Goal: Check status

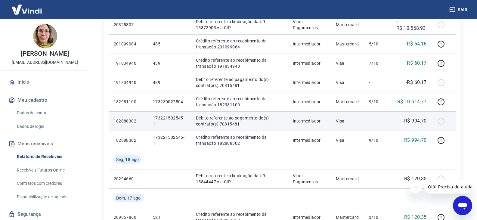
scroll to position [301, 0]
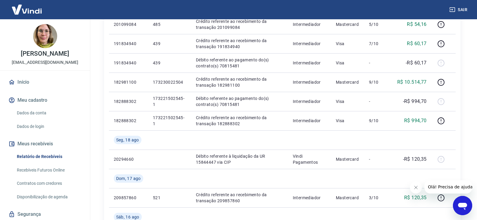
click at [415, 189] on icon "Fechar mensagem da empresa" at bounding box center [415, 187] width 5 height 5
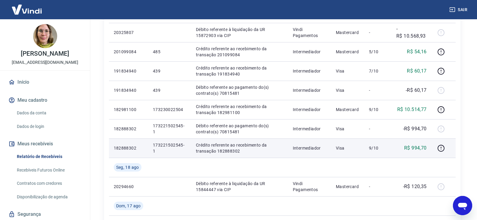
scroll to position [273, 0]
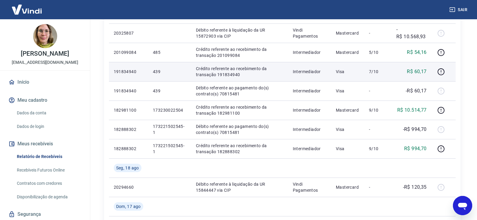
click at [237, 73] on p "Crédito referente ao recebimento da transação 191834940" at bounding box center [239, 72] width 87 height 12
copy p "191834940"
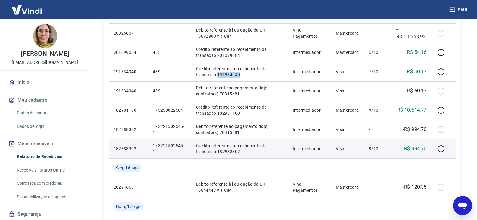
click at [235, 150] on p "Crédito referente ao recebimento da transação 182888302" at bounding box center [239, 149] width 87 height 12
copy p "182888302"
